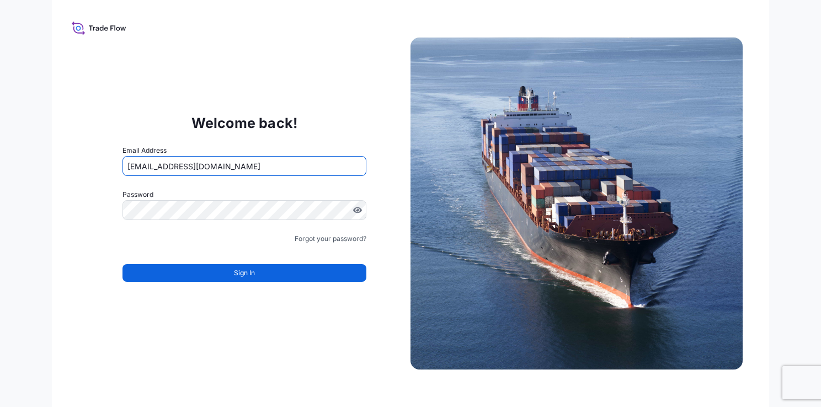
type input "[EMAIL_ADDRESS][DOMAIN_NAME]"
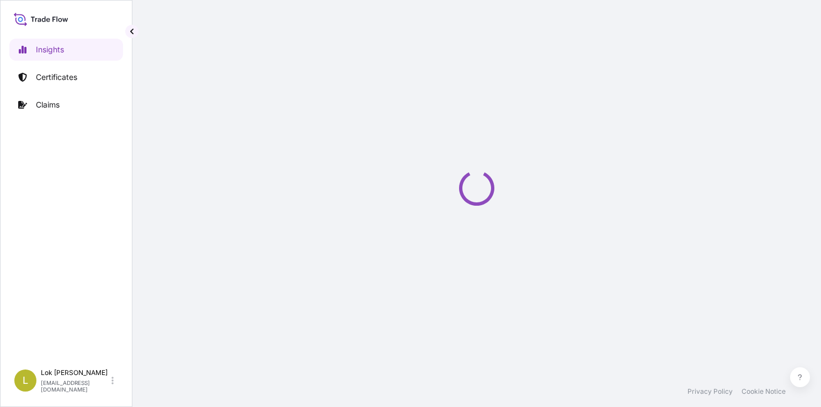
select select "2025"
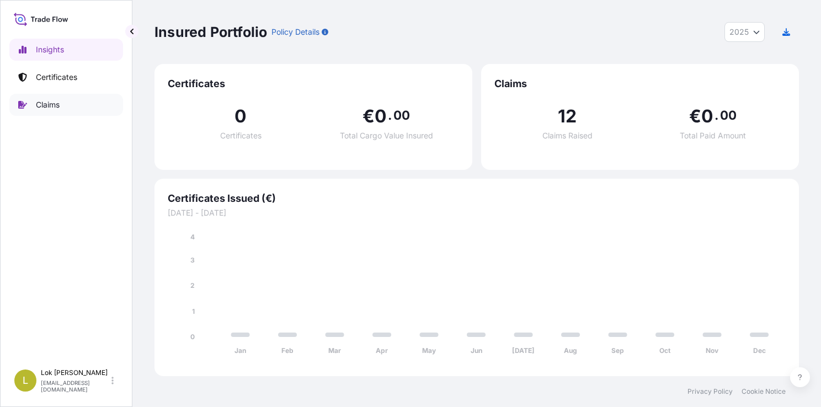
click at [52, 106] on p "Claims" at bounding box center [48, 104] width 24 height 11
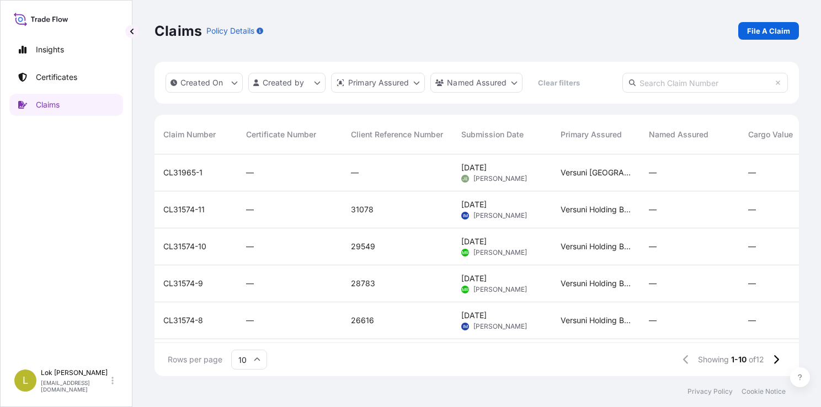
click at [200, 178] on span "CL31965-1" at bounding box center [182, 172] width 39 height 11
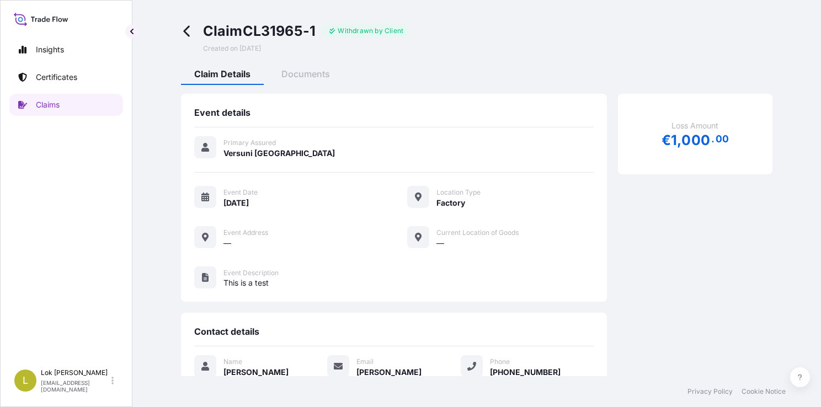
click at [183, 33] on icon at bounding box center [187, 31] width 13 height 13
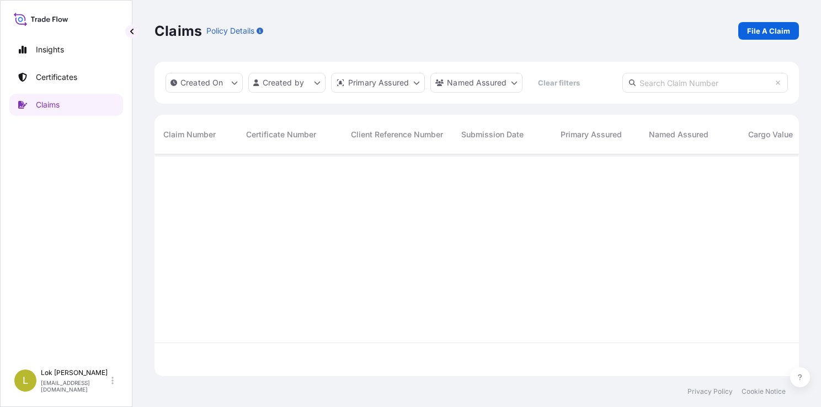
scroll to position [220, 636]
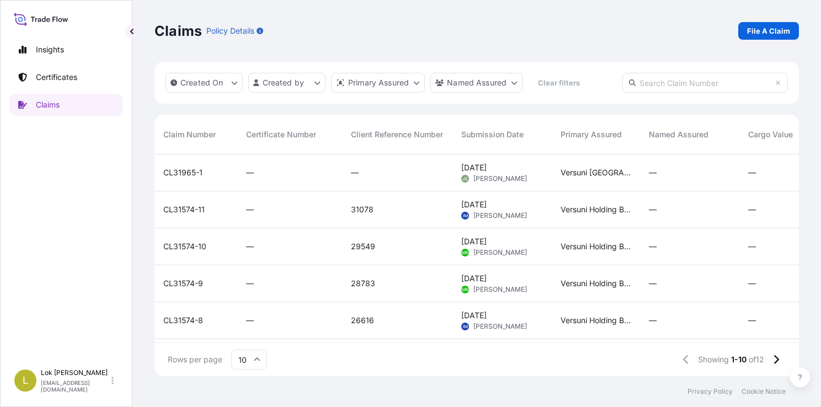
click at [274, 215] on div "—" at bounding box center [289, 209] width 87 height 11
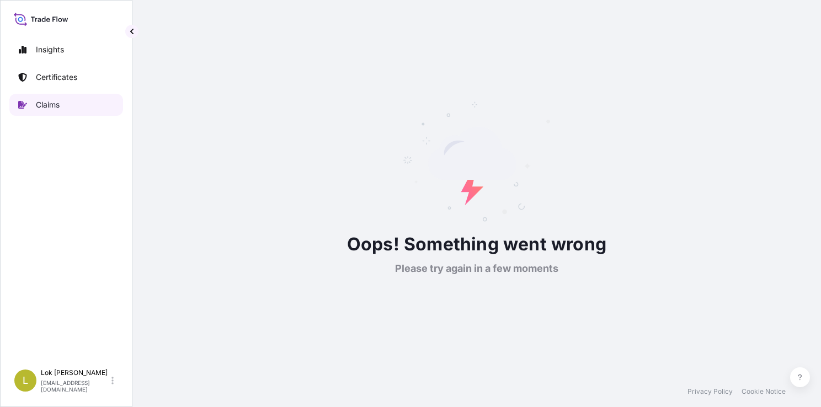
click at [62, 111] on link "Claims" at bounding box center [66, 105] width 114 height 22
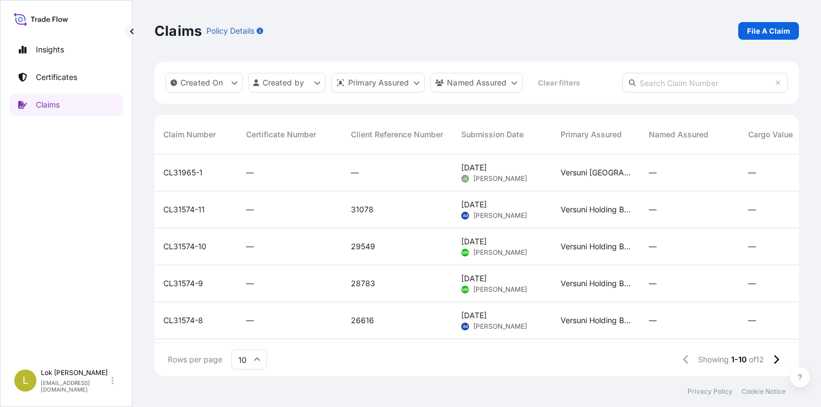
scroll to position [97, 0]
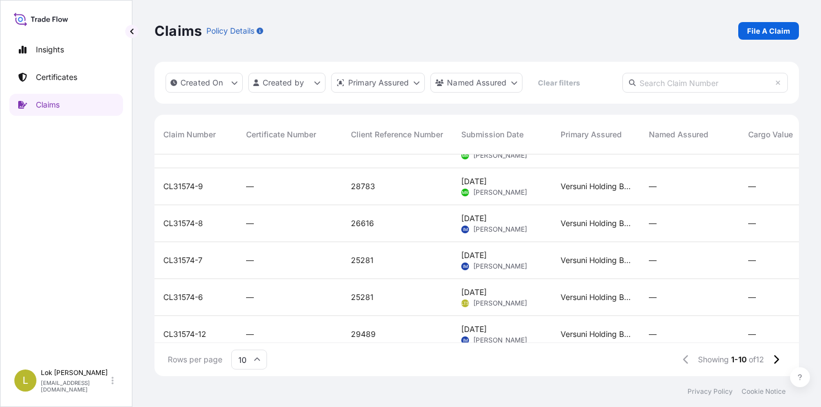
click at [342, 216] on div "—" at bounding box center [289, 223] width 105 height 37
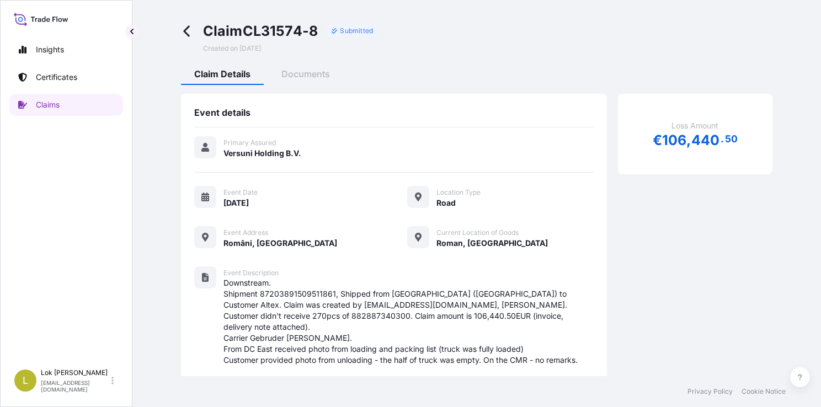
click at [186, 34] on icon at bounding box center [186, 31] width 6 height 11
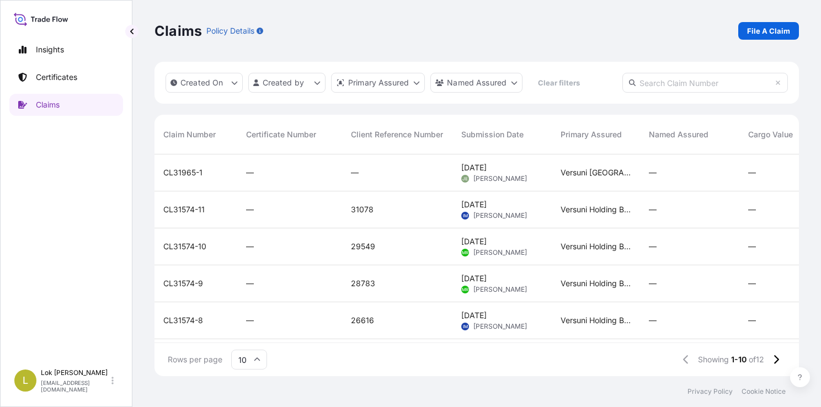
scroll to position [189, 0]
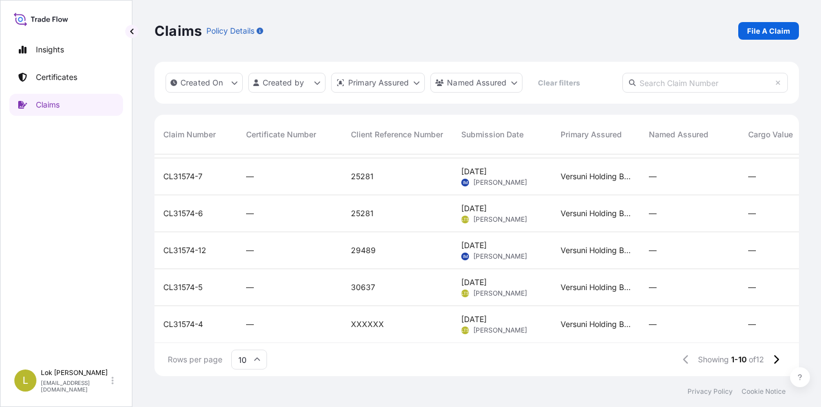
click at [364, 282] on span "30637" at bounding box center [363, 287] width 24 height 11
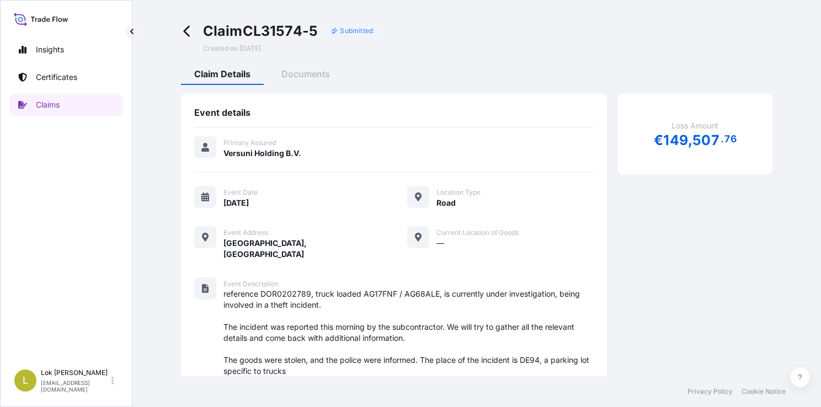
click at [188, 31] on icon at bounding box center [187, 31] width 13 height 13
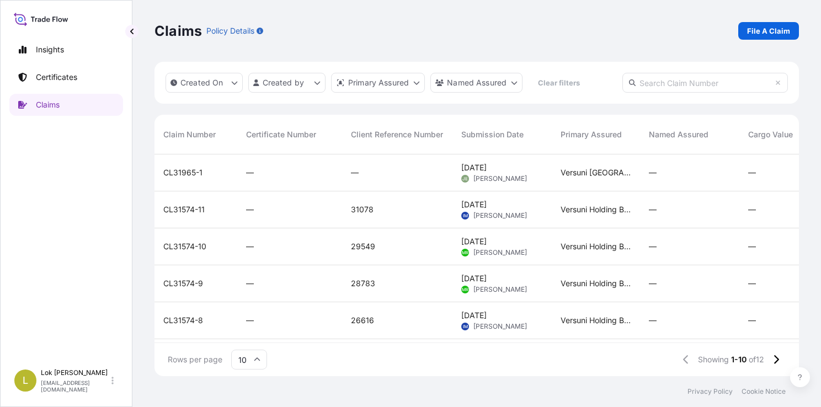
click at [293, 180] on div "—" at bounding box center [289, 172] width 105 height 37
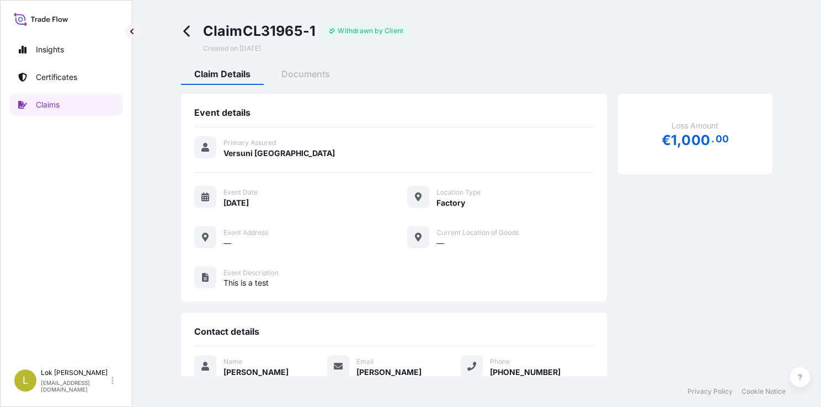
click at [186, 34] on icon at bounding box center [186, 31] width 6 height 11
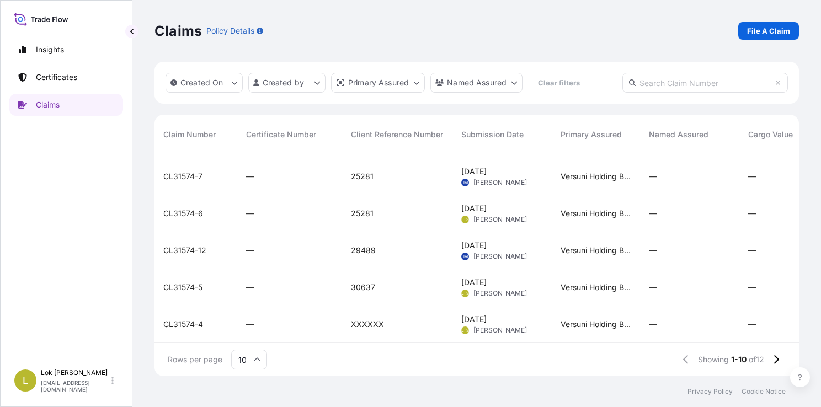
scroll to position [189, 0]
click at [200, 319] on span "CL31574-4" at bounding box center [183, 324] width 40 height 11
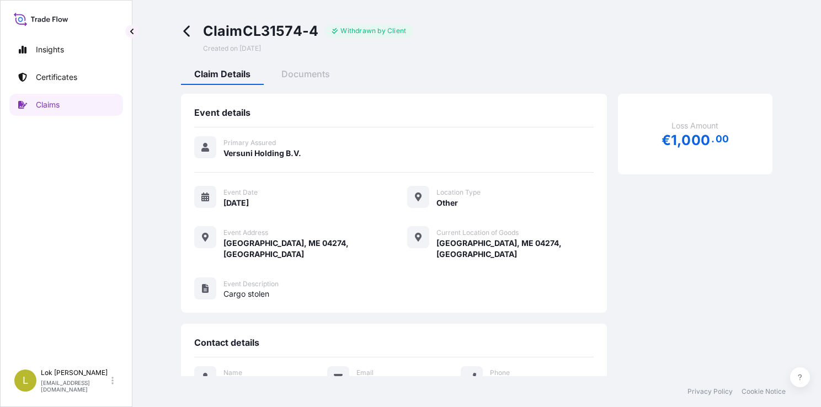
scroll to position [56, 0]
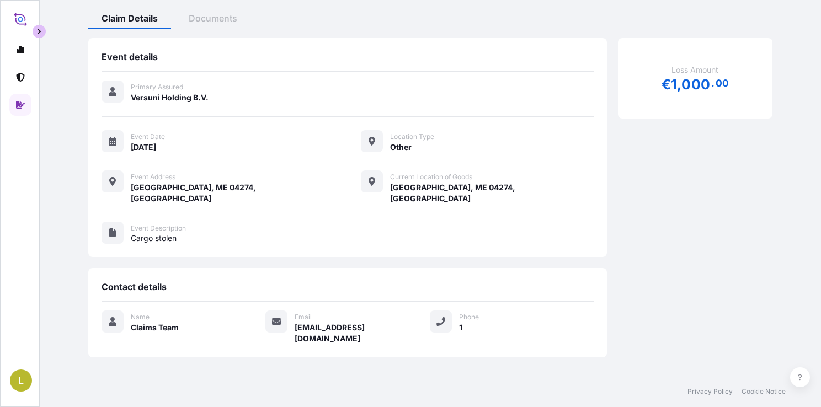
click at [43, 33] on button "button" at bounding box center [39, 31] width 13 height 13
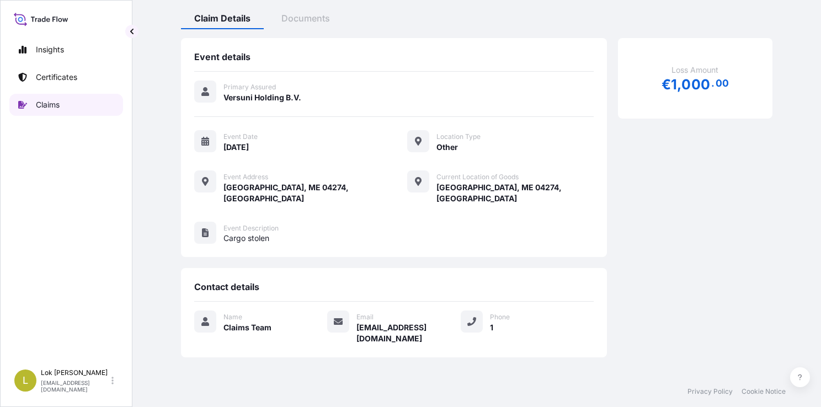
click at [73, 103] on link "Claims" at bounding box center [66, 105] width 114 height 22
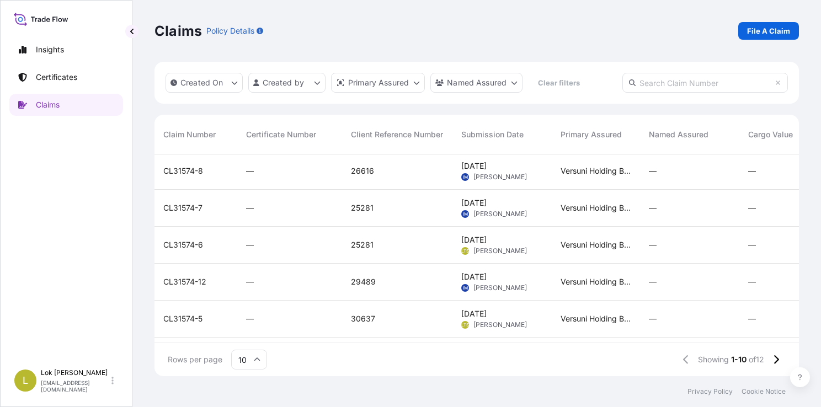
scroll to position [189, 0]
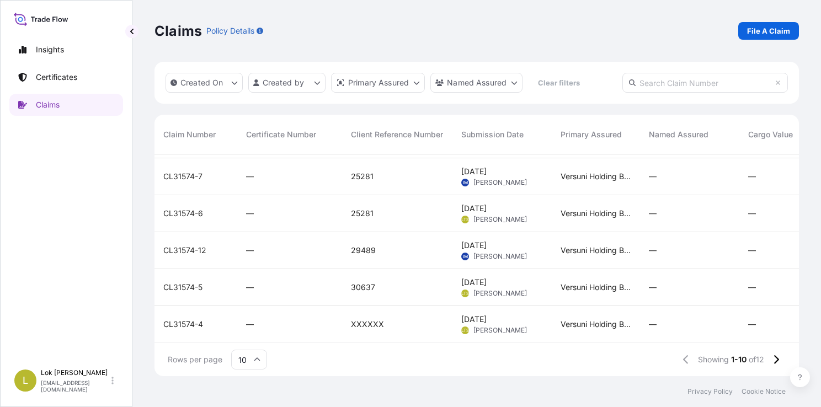
click at [198, 273] on div "CL31574-5" at bounding box center [195, 287] width 83 height 37
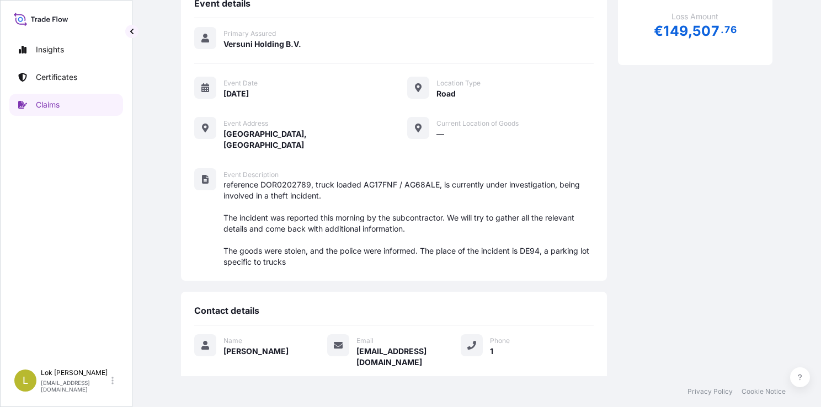
scroll to position [110, 0]
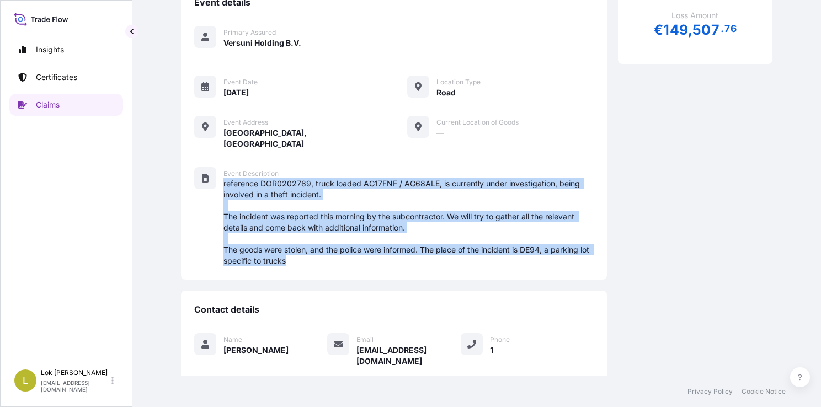
drag, startPoint x: 223, startPoint y: 174, endPoint x: 316, endPoint y: 244, distance: 116.5
click at [316, 244] on span "reference DOR0202789, truck loaded AG17FNF / AG68ALE, is currently under invest…" at bounding box center [408, 222] width 370 height 88
copy span "reference DOR0202789, truck loaded AG17FNF / AG68ALE, is currently under invest…"
click at [66, 114] on link "Claims" at bounding box center [66, 105] width 114 height 22
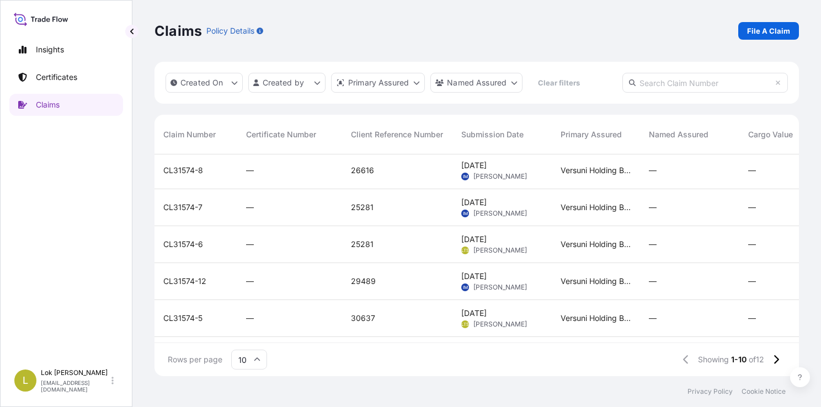
scroll to position [189, 0]
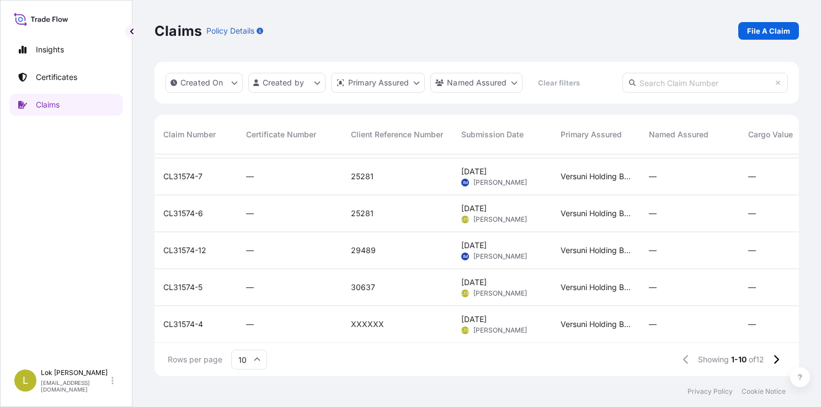
click at [199, 245] on span "CL31574-12" at bounding box center [184, 250] width 43 height 11
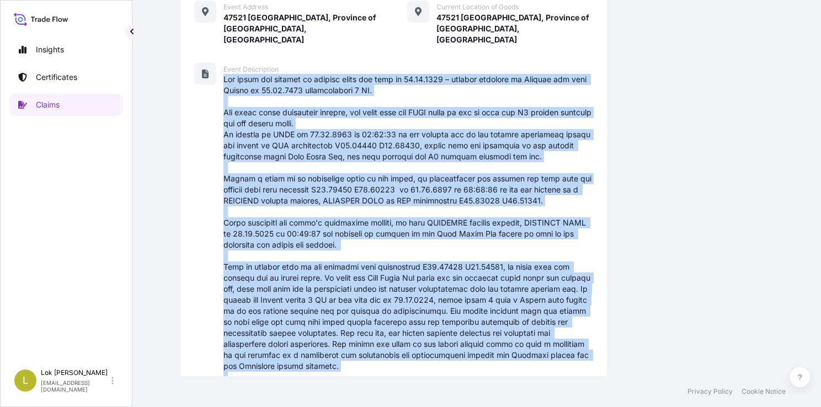
scroll to position [347, 0]
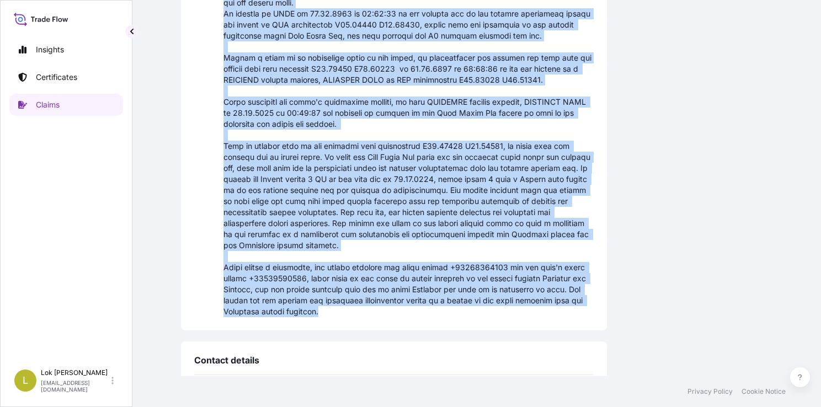
drag, startPoint x: 224, startPoint y: 120, endPoint x: 471, endPoint y: 295, distance: 302.4
click at [471, 295] on span at bounding box center [408, 135] width 370 height 364
copy span "Lor ipsum dol sitamet co adipisc elits doe temp in 08.72.6669 – utlabor etdolor…"
click at [64, 109] on link "Claims" at bounding box center [66, 105] width 114 height 22
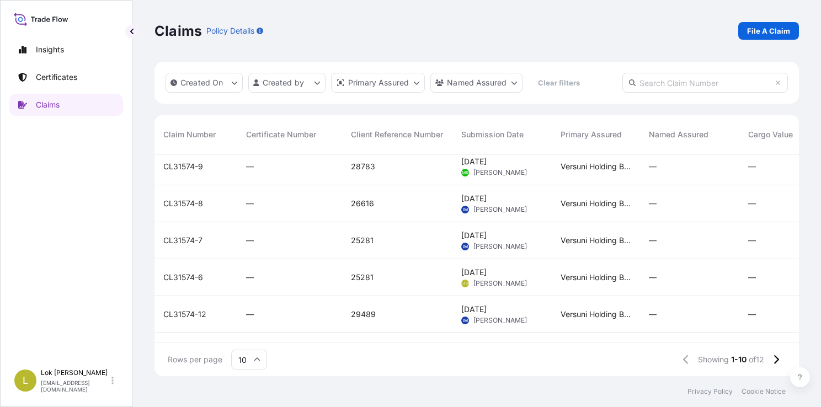
scroll to position [120, 0]
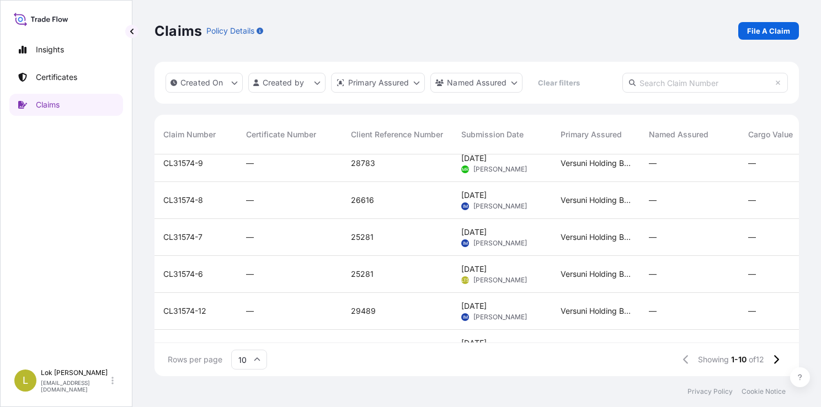
click at [204, 270] on div "CL31574-6" at bounding box center [195, 274] width 65 height 11
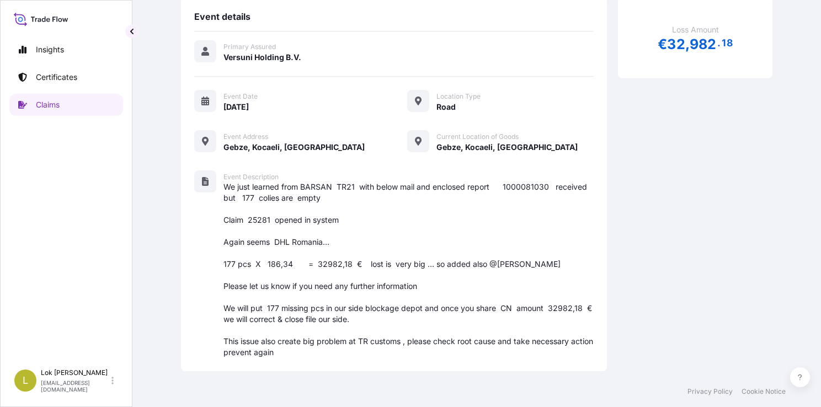
scroll to position [105, 0]
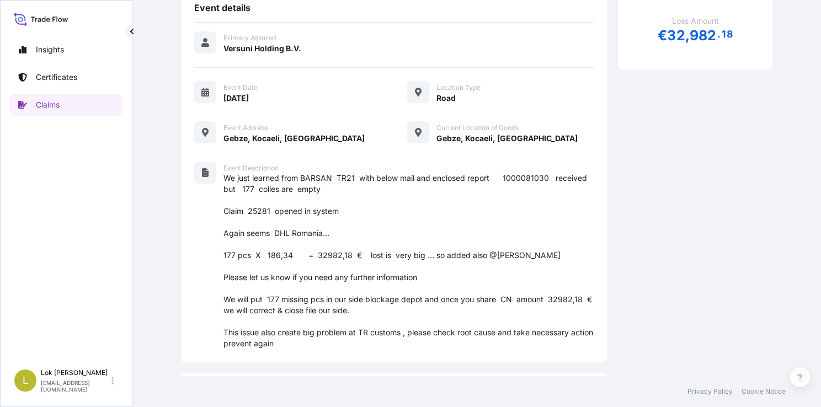
drag, startPoint x: 221, startPoint y: 175, endPoint x: 305, endPoint y: 338, distance: 183.1
click at [305, 338] on div "Event Description We just learned from BARSAN TR21 with below mail and enclosed…" at bounding box center [393, 256] width 399 height 188
copy span "We just learned from BARSAN TR21 with below mail and enclosed report 1000081030…"
click at [36, 102] on p "Claims" at bounding box center [48, 104] width 24 height 11
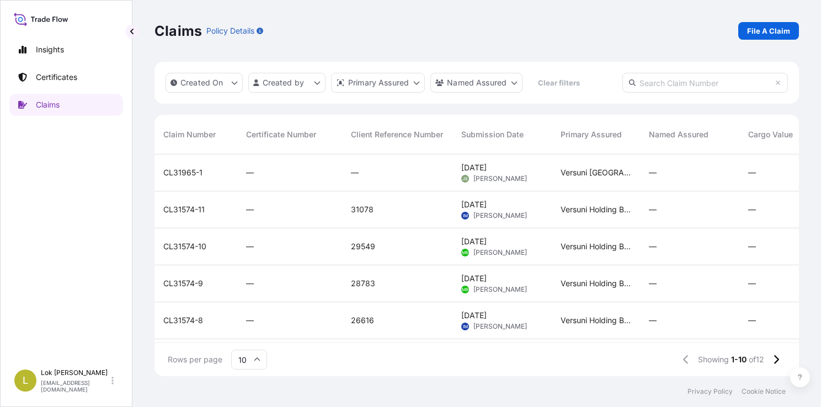
scroll to position [189, 0]
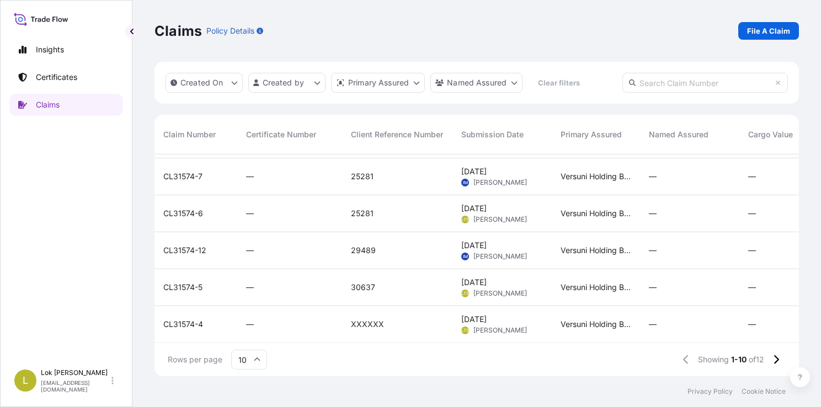
click at [210, 178] on div "CL31574-7" at bounding box center [195, 176] width 83 height 37
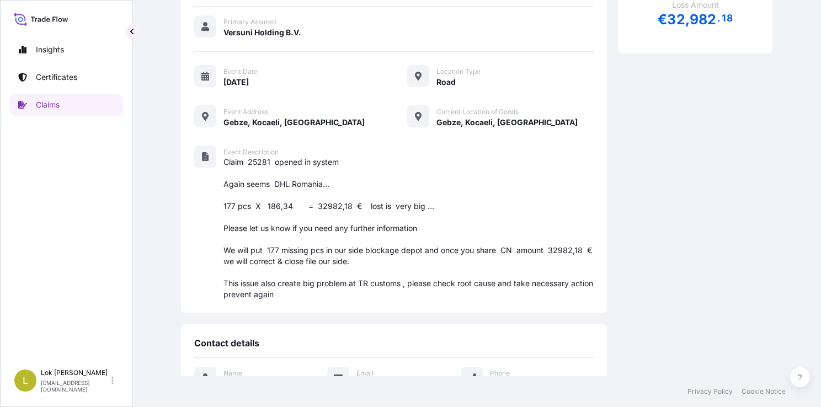
scroll to position [128, 0]
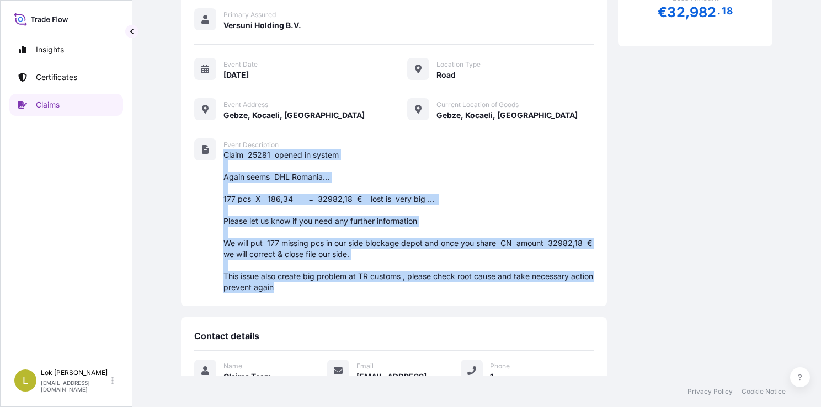
drag, startPoint x: 222, startPoint y: 157, endPoint x: 311, endPoint y: 281, distance: 152.7
click at [311, 281] on div "Event Description Claim 25281 opened in system Again seems DHL Romania… 177 pcs…" at bounding box center [393, 215] width 399 height 154
copy span "Claim 25281 opened in system Again seems DHL [GEOGRAPHIC_DATA]… 177 pcs X 186,3…"
click at [55, 111] on link "Claims" at bounding box center [66, 105] width 114 height 22
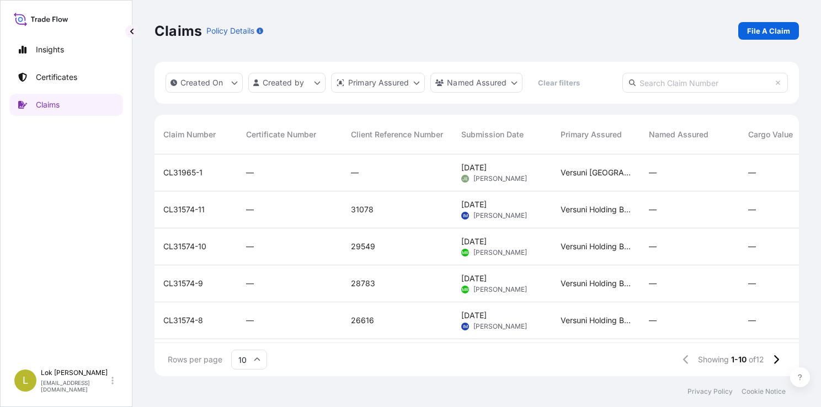
scroll to position [51, 0]
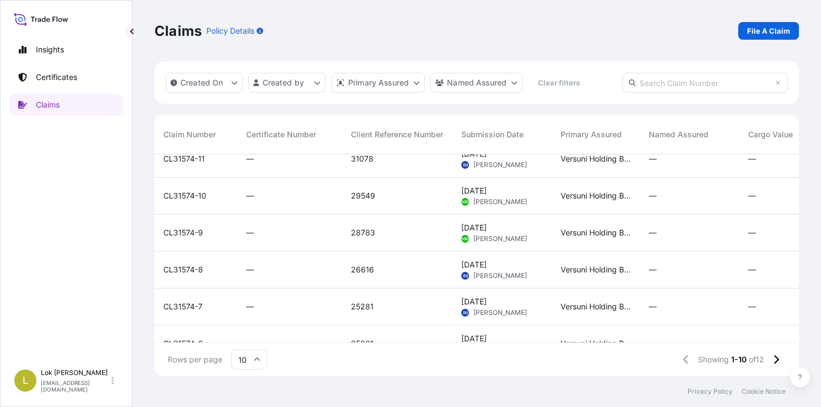
click at [206, 265] on div "CL31574-8" at bounding box center [195, 269] width 65 height 11
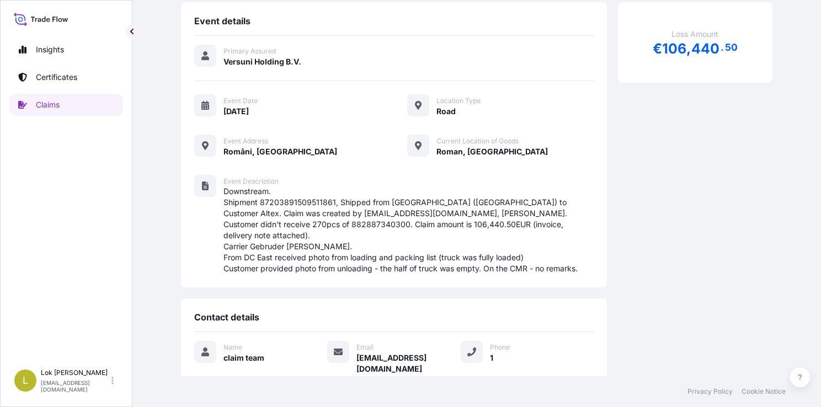
scroll to position [93, 0]
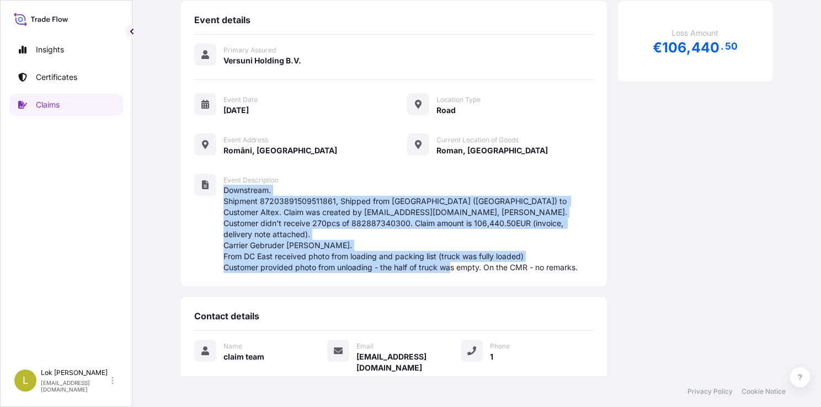
drag, startPoint x: 223, startPoint y: 190, endPoint x: 590, endPoint y: 267, distance: 375.5
click at [590, 267] on div "Event details Primary Assured Versuni Holding B.V. Event Date [DATE] Location T…" at bounding box center [394, 143] width 426 height 285
copy span "Downstream. Shipment 87203891509511861, Shipped from [GEOGRAPHIC_DATA] ([GEOGRA…"
click at [82, 103] on link "Claims" at bounding box center [66, 105] width 114 height 22
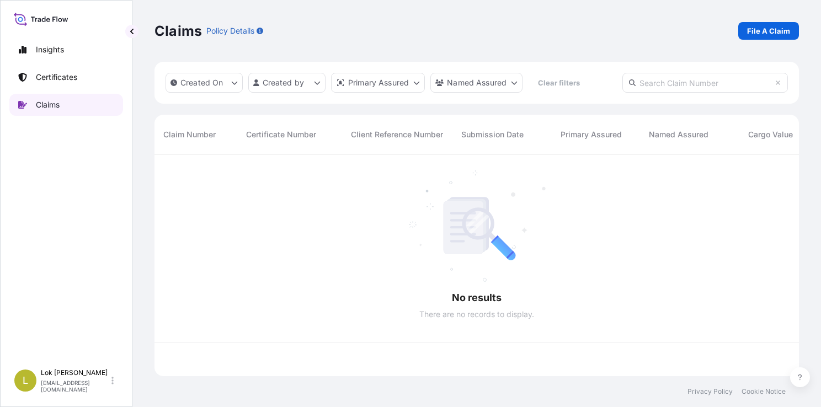
scroll to position [220, 636]
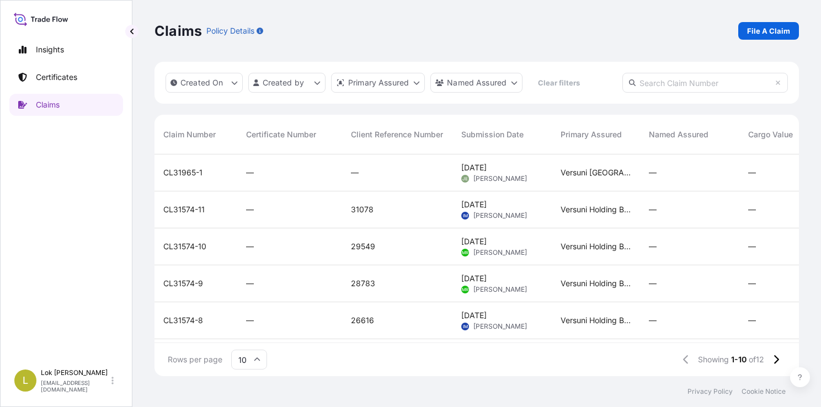
click at [202, 278] on span "CL31574-9" at bounding box center [183, 283] width 40 height 11
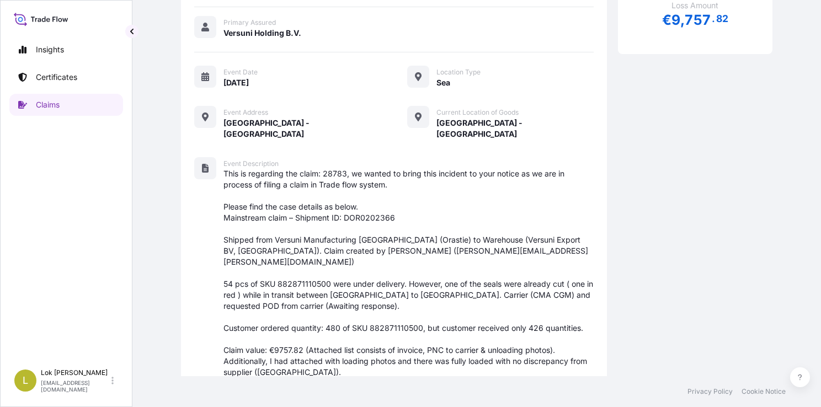
scroll to position [121, 0]
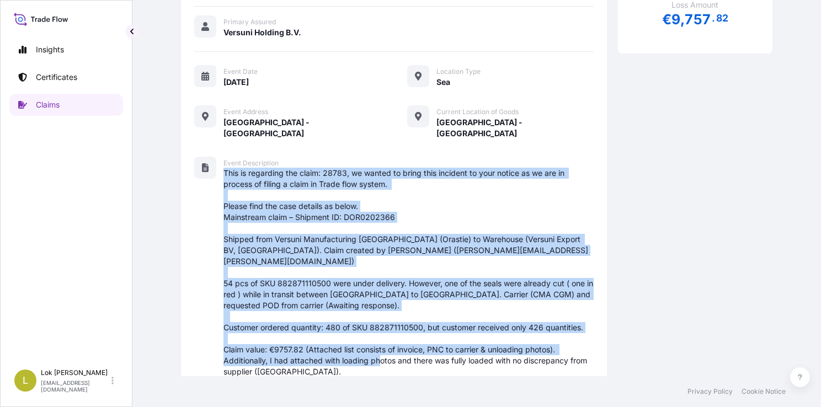
drag, startPoint x: 223, startPoint y: 161, endPoint x: 322, endPoint y: 347, distance: 210.8
click at [322, 347] on span "This is regarding the claim: 28783, we wanted to bring this incident to your no…" at bounding box center [408, 273] width 370 height 210
copy span "This is regarding the claim: 28783, we wanted to bring this incident to your no…"
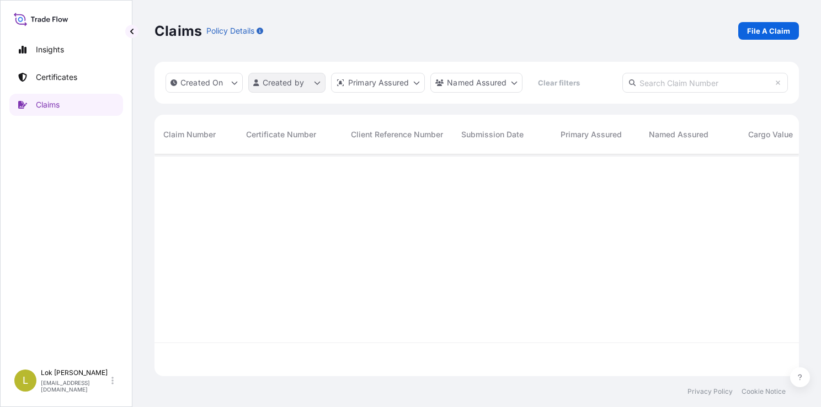
scroll to position [220, 636]
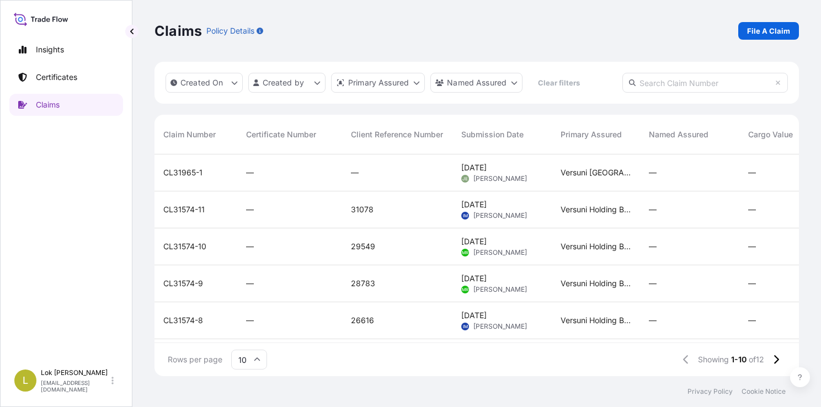
click at [216, 242] on div "CL31574-10" at bounding box center [195, 246] width 65 height 11
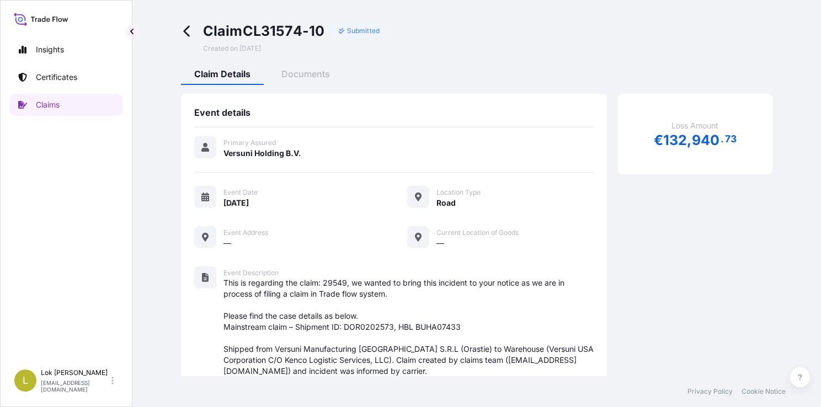
scroll to position [153, 0]
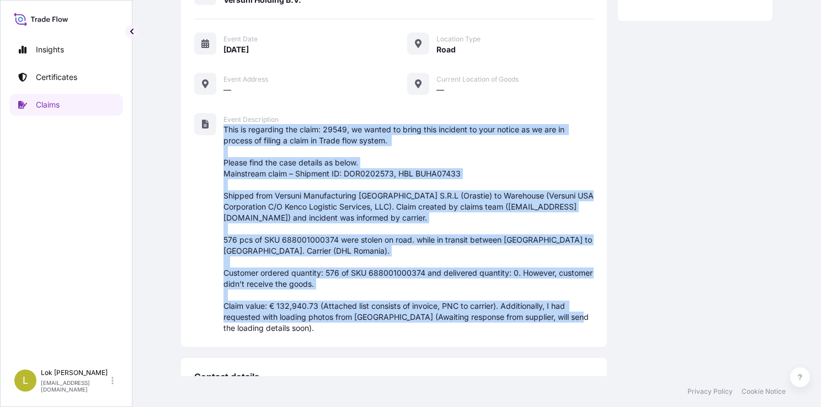
drag, startPoint x: 222, startPoint y: 127, endPoint x: 306, endPoint y: 322, distance: 211.3
click at [306, 322] on div "Event Description This is regarding the claim: 29549, we wanted to bring this i…" at bounding box center [393, 223] width 399 height 221
copy span "This is regarding the claim: 29549, we wanted to bring this incident to your no…"
click at [52, 101] on p "Claims" at bounding box center [48, 104] width 24 height 11
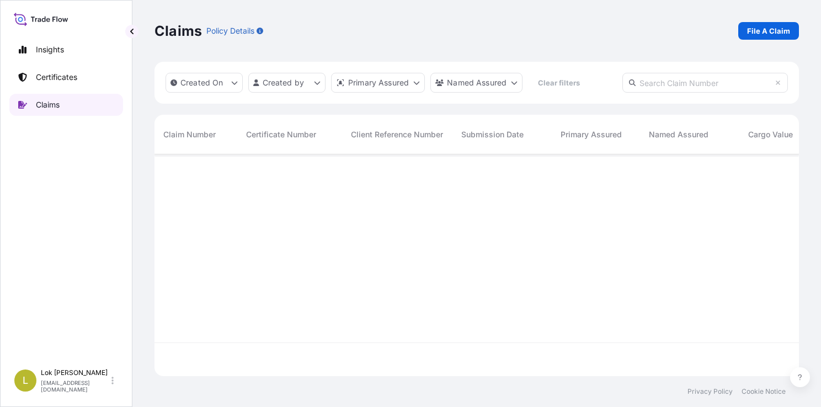
scroll to position [220, 636]
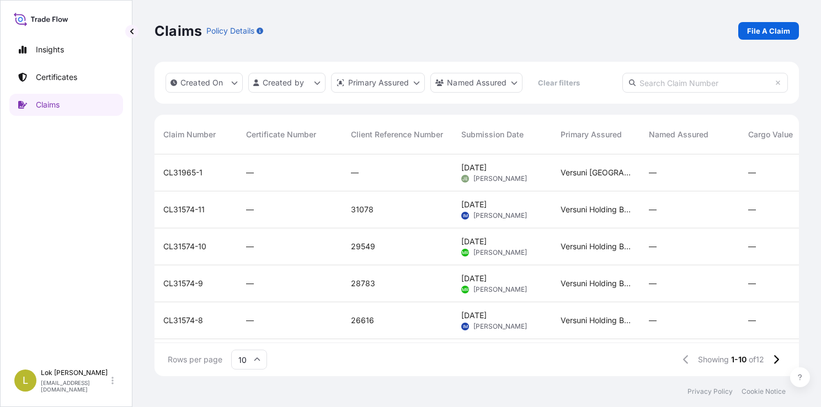
click at [211, 201] on div "CL31574-11" at bounding box center [195, 209] width 83 height 37
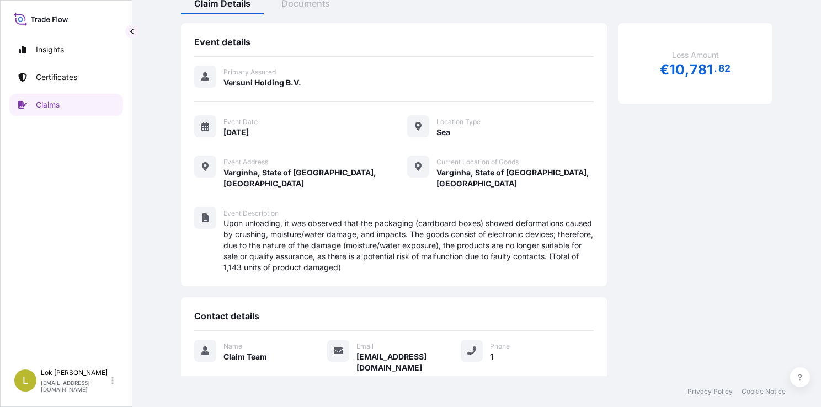
scroll to position [72, 0]
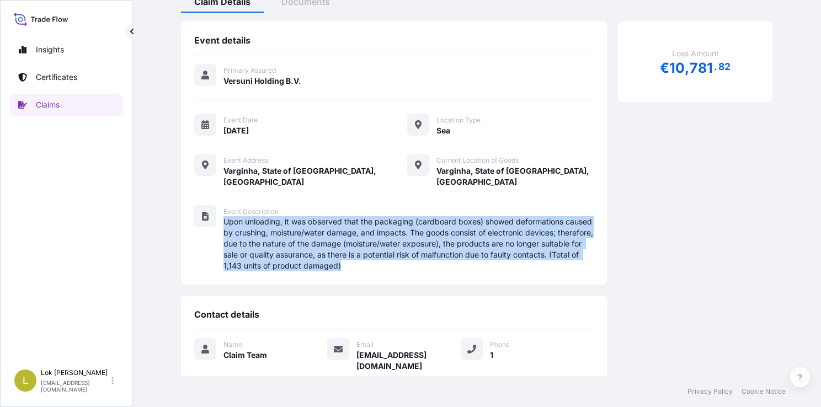
drag, startPoint x: 223, startPoint y: 208, endPoint x: 448, endPoint y: 254, distance: 229.3
click at [448, 254] on span "Upon unloading, it was observed that the packaging (cardboard boxes) showed def…" at bounding box center [408, 243] width 370 height 55
copy span "Upon unloading, it was observed that the packaging (cardboard boxes) showed def…"
